Goal: Check status: Check status

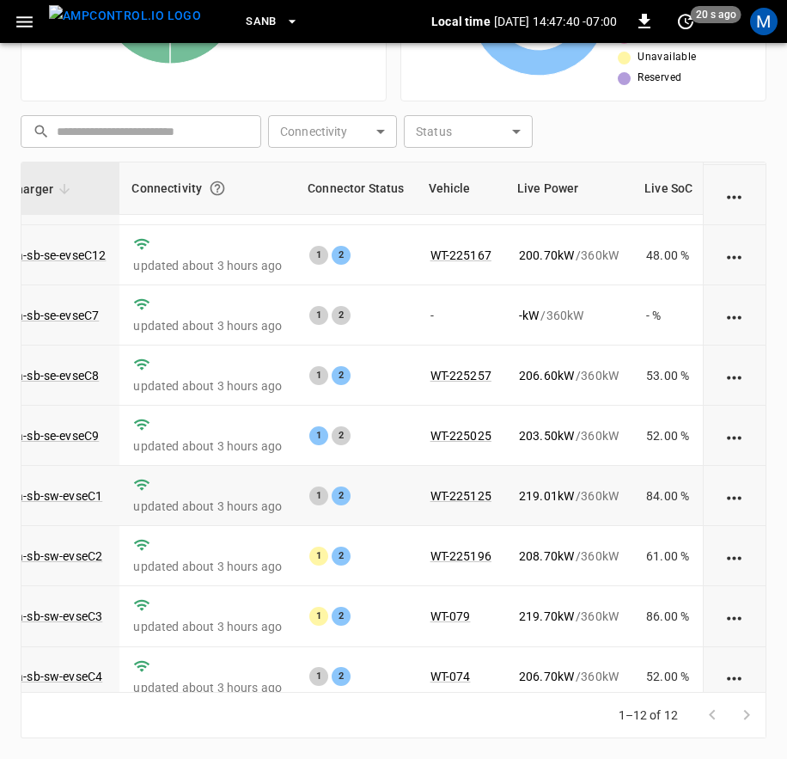
scroll to position [266, 147]
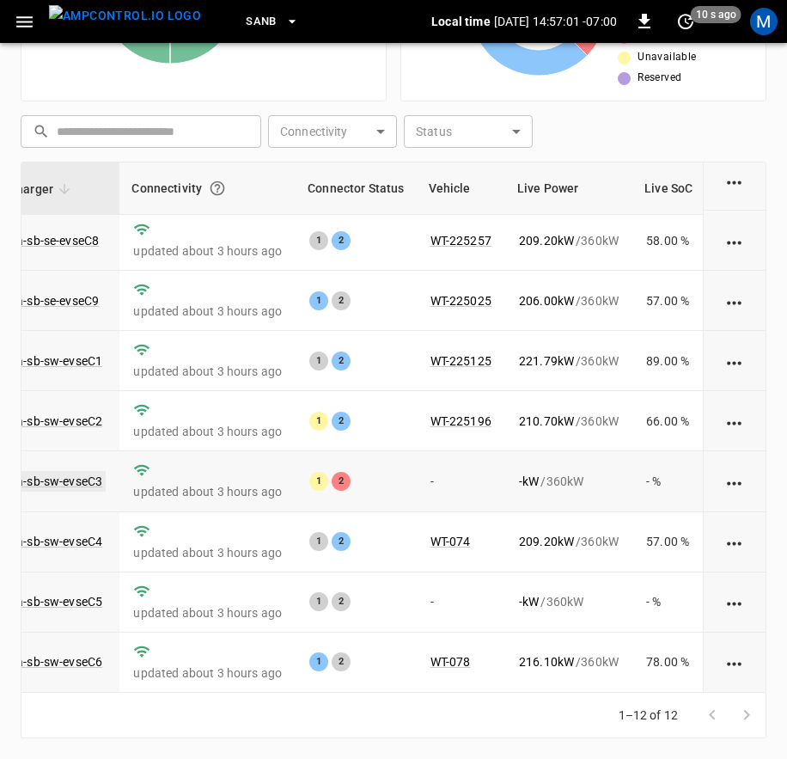
click at [53, 471] on link "ca-sb-sw-evseC3" at bounding box center [56, 481] width 99 height 21
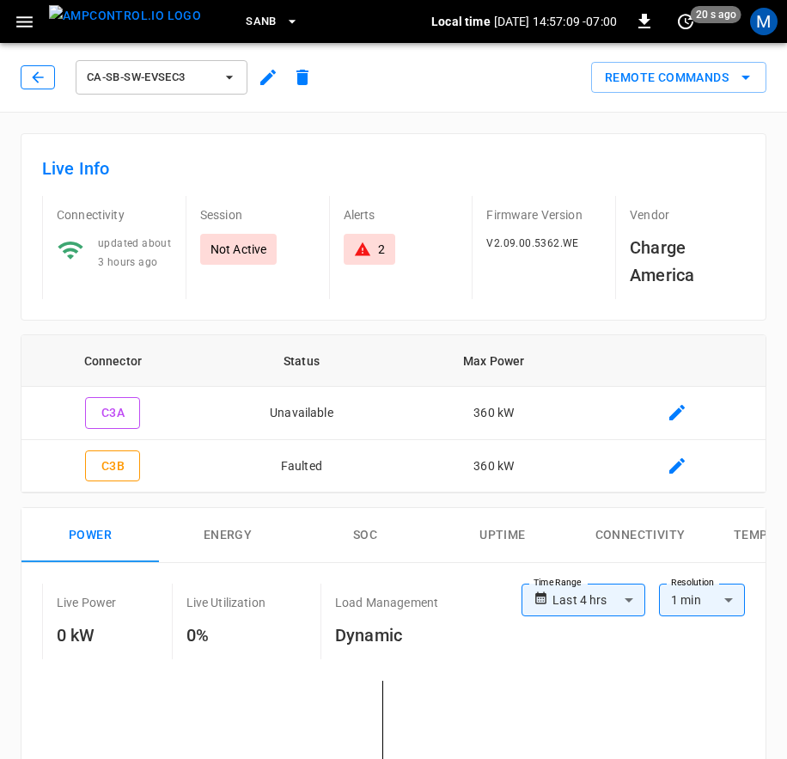
click at [39, 79] on icon "button" at bounding box center [37, 77] width 17 height 17
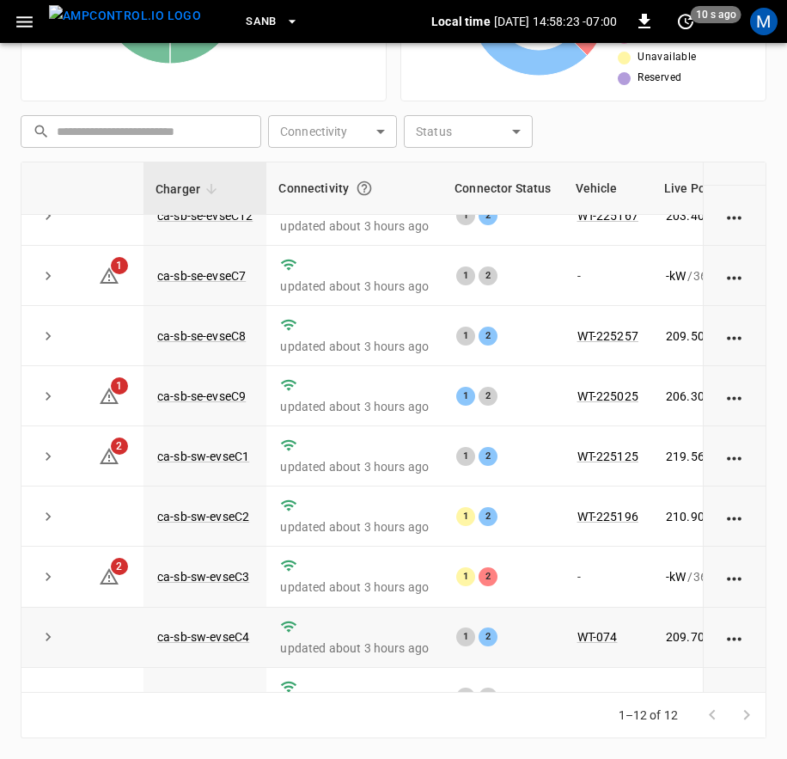
scroll to position [266, 0]
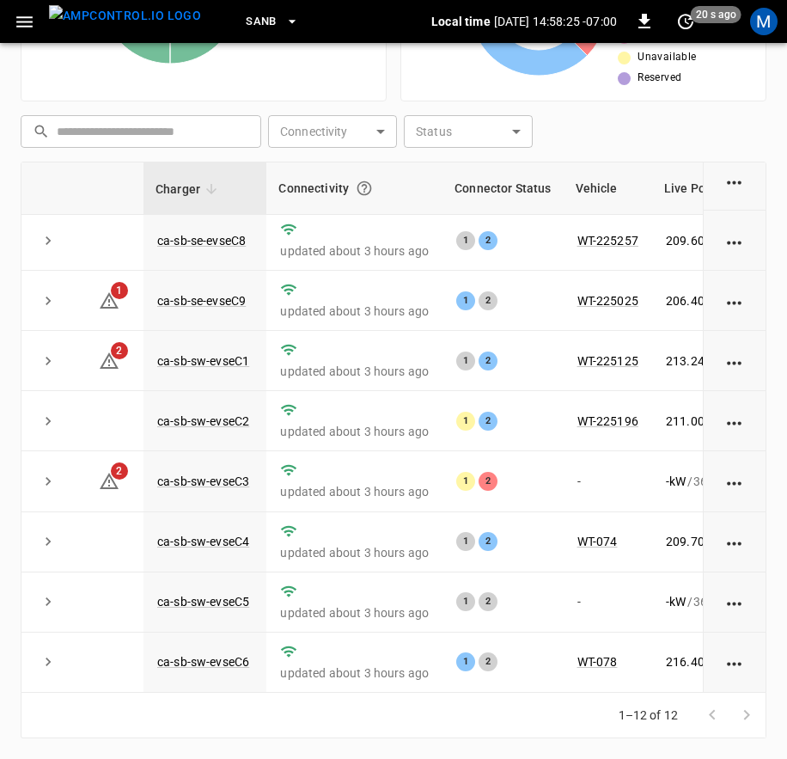
drag, startPoint x: 530, startPoint y: 692, endPoint x: 569, endPoint y: 686, distance: 39.1
click at [566, 687] on div "Charger Connectivity Connector Status Vehicle Live Power Live SoC Last Session …" at bounding box center [394, 427] width 746 height 531
click at [521, 693] on div "1–12 of 12" at bounding box center [394, 716] width 746 height 46
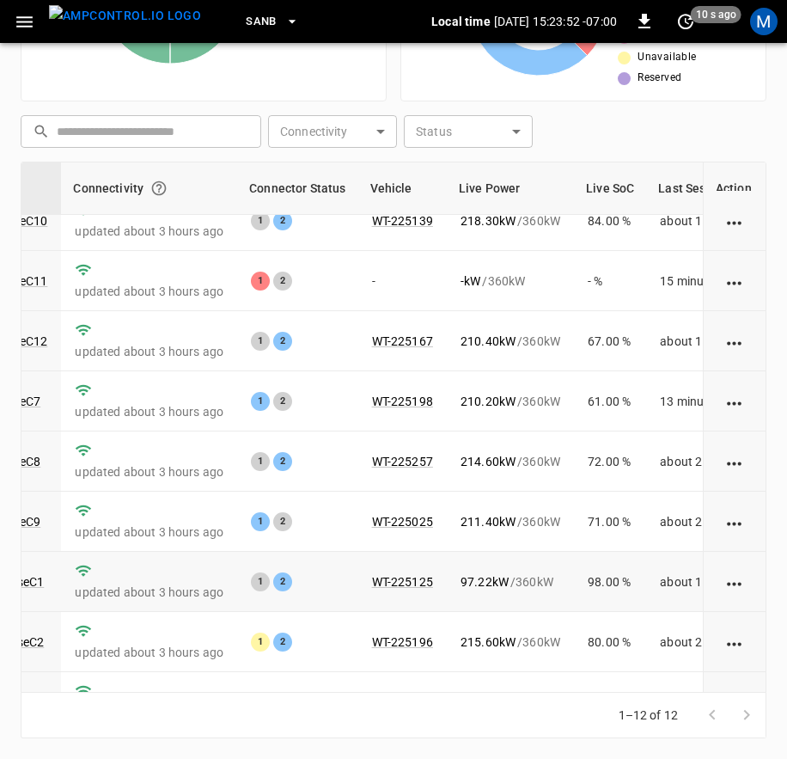
scroll to position [0, 205]
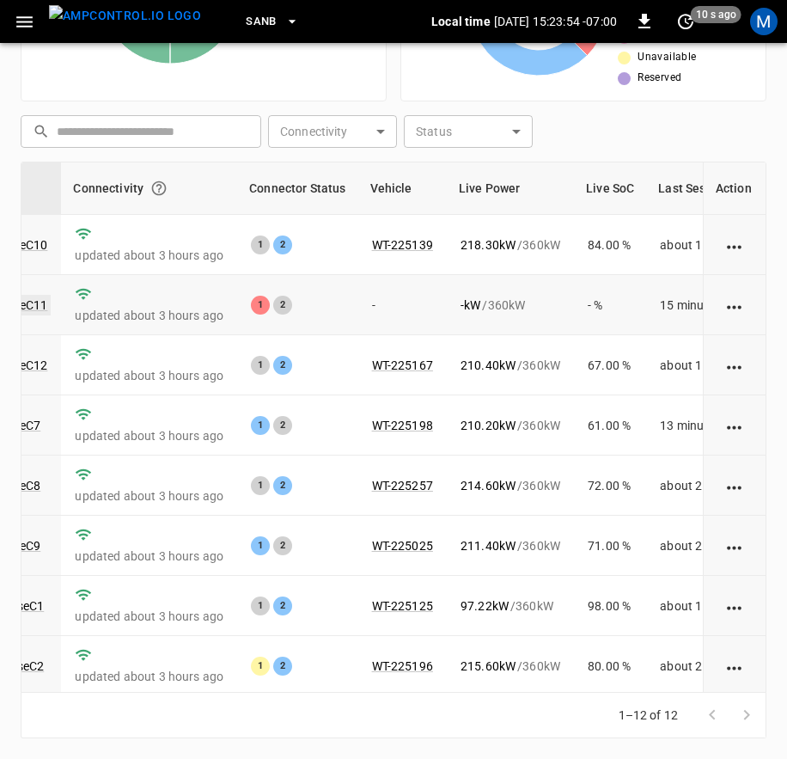
click at [39, 310] on link "ca-sb-se-evseC11" at bounding box center [-1, 305] width 102 height 21
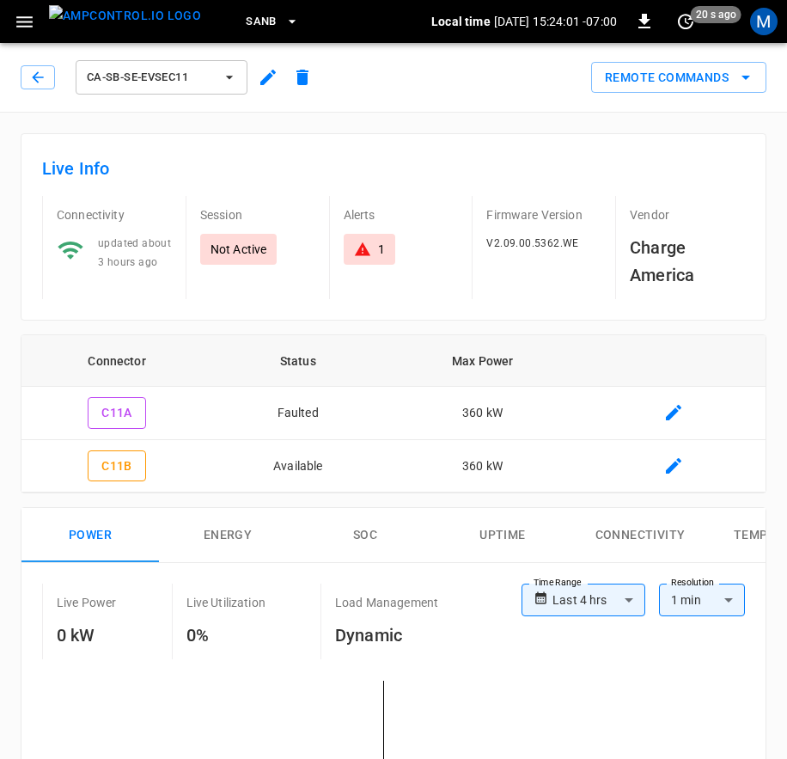
click at [31, 58] on div "ca-sb-se-evseC11" at bounding box center [170, 77] width 299 height 41
click at [49, 76] on button "button" at bounding box center [38, 77] width 34 height 24
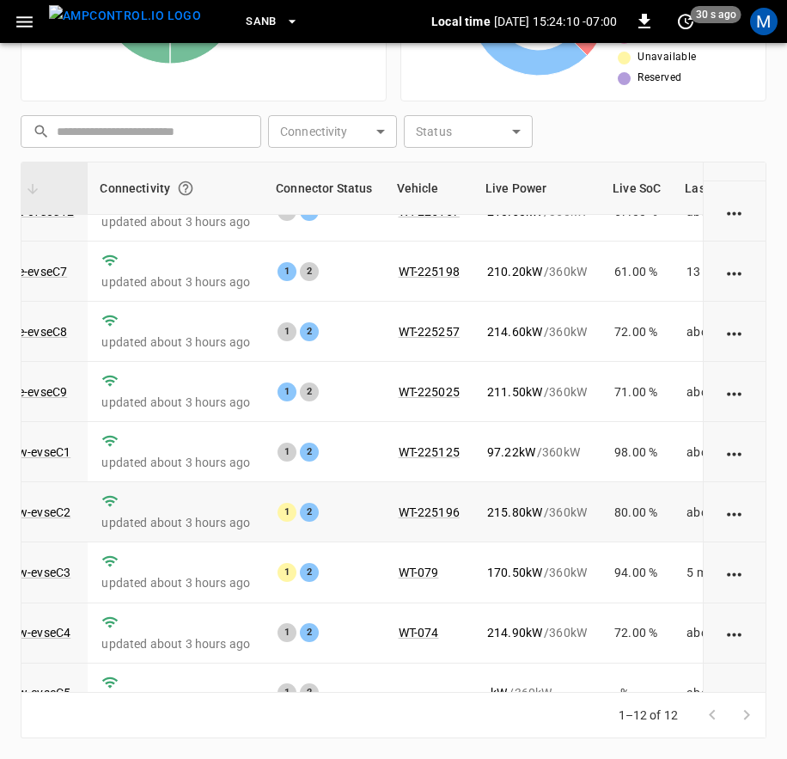
scroll to position [266, 179]
